Goal: Information Seeking & Learning: Learn about a topic

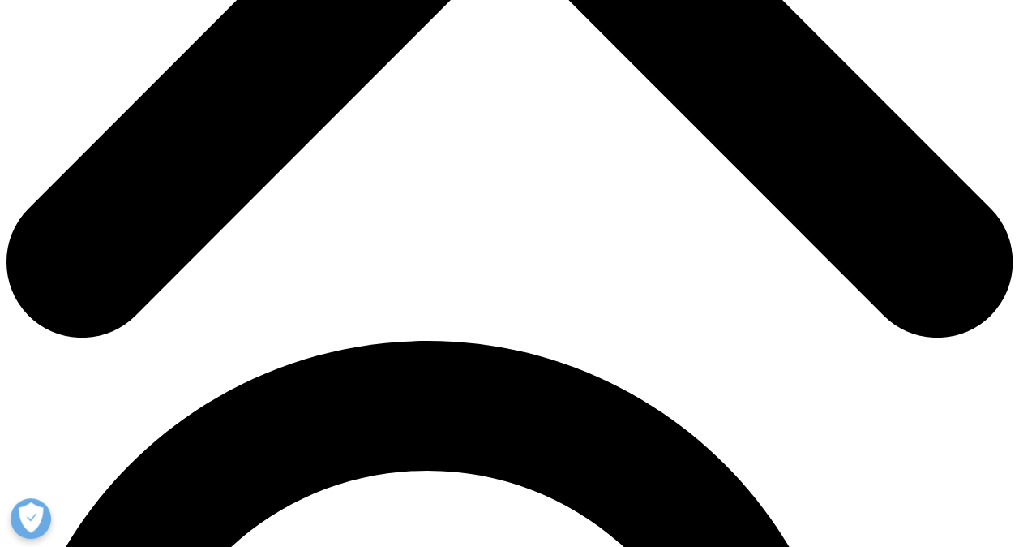
scroll to position [694, 0]
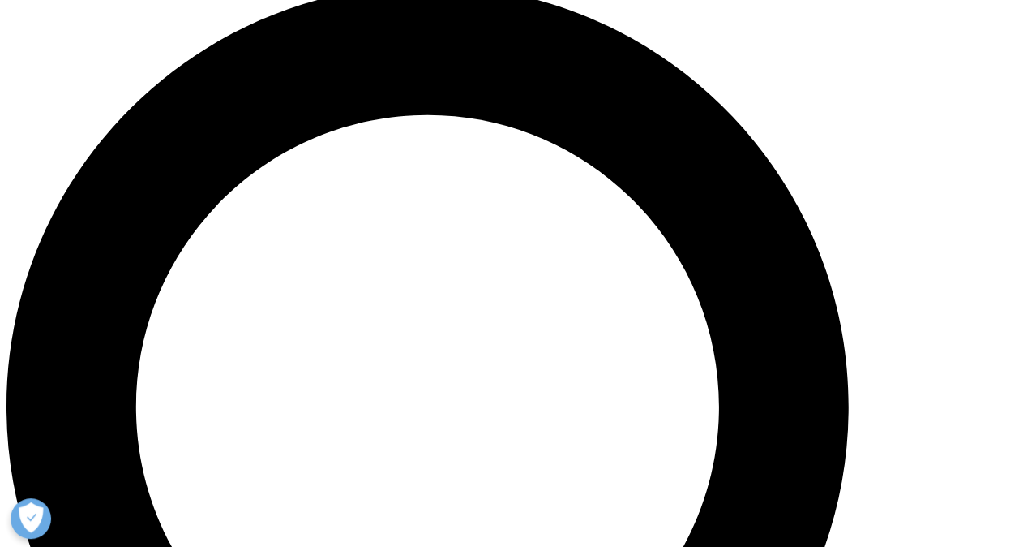
scroll to position [1049, 0]
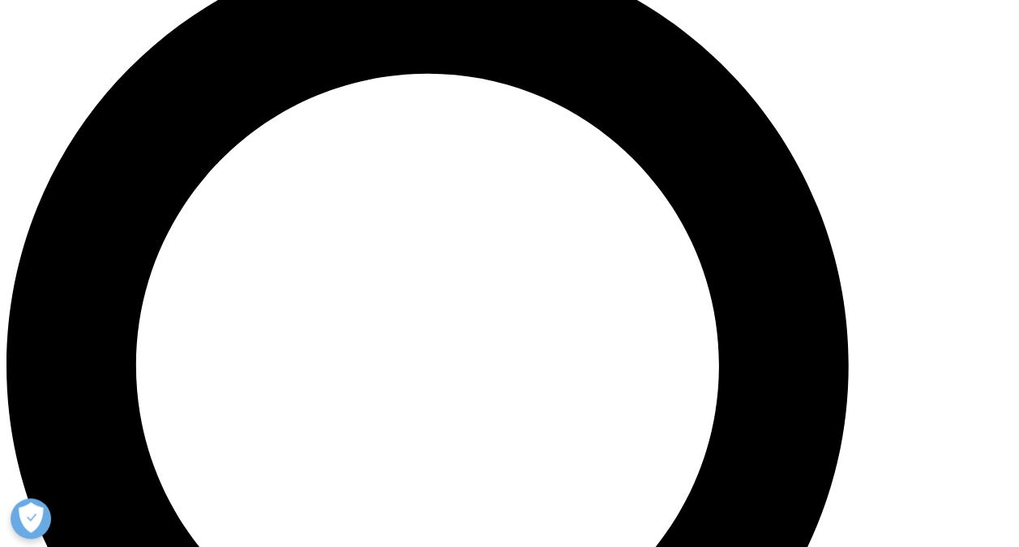
scroll to position [1109, 0]
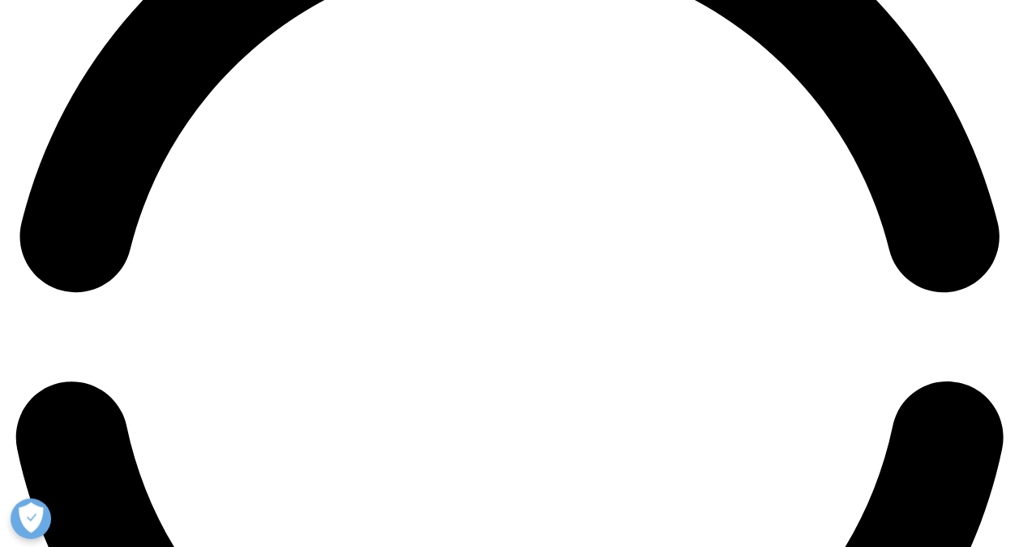
scroll to position [2203, 0]
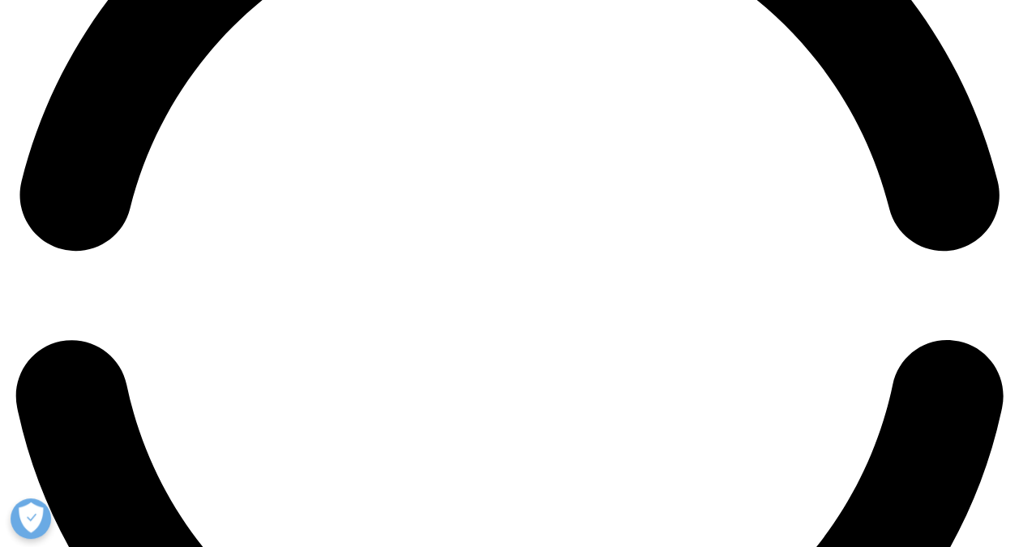
scroll to position [2259, 0]
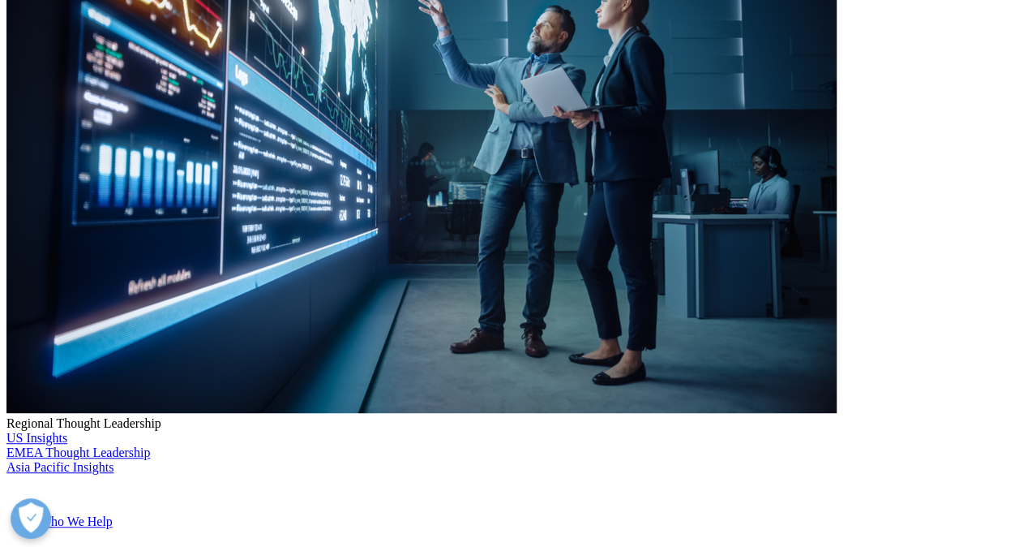
scroll to position [3609, 0]
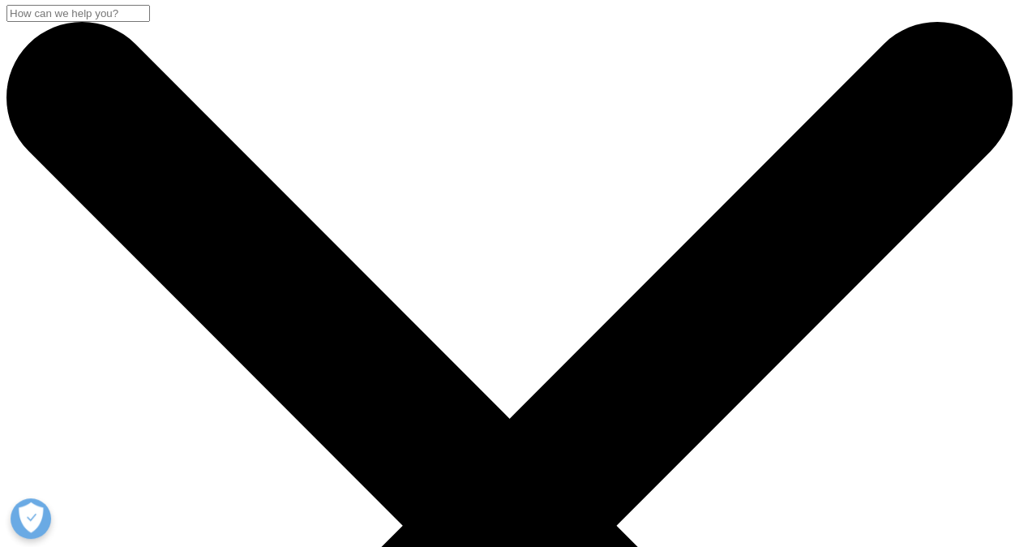
scroll to position [1, 0]
